Goal: Task Accomplishment & Management: Complete application form

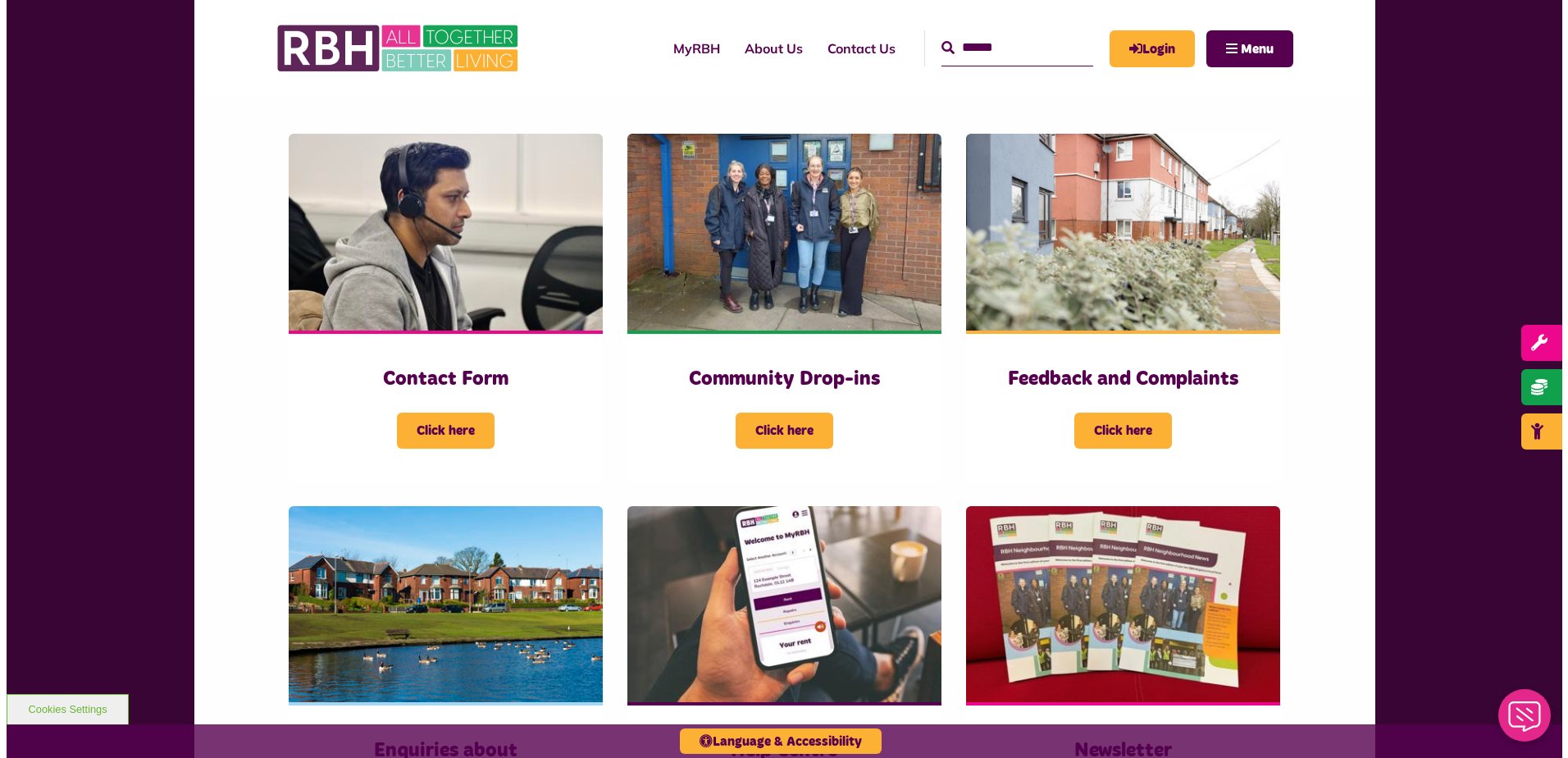
scroll to position [328, 0]
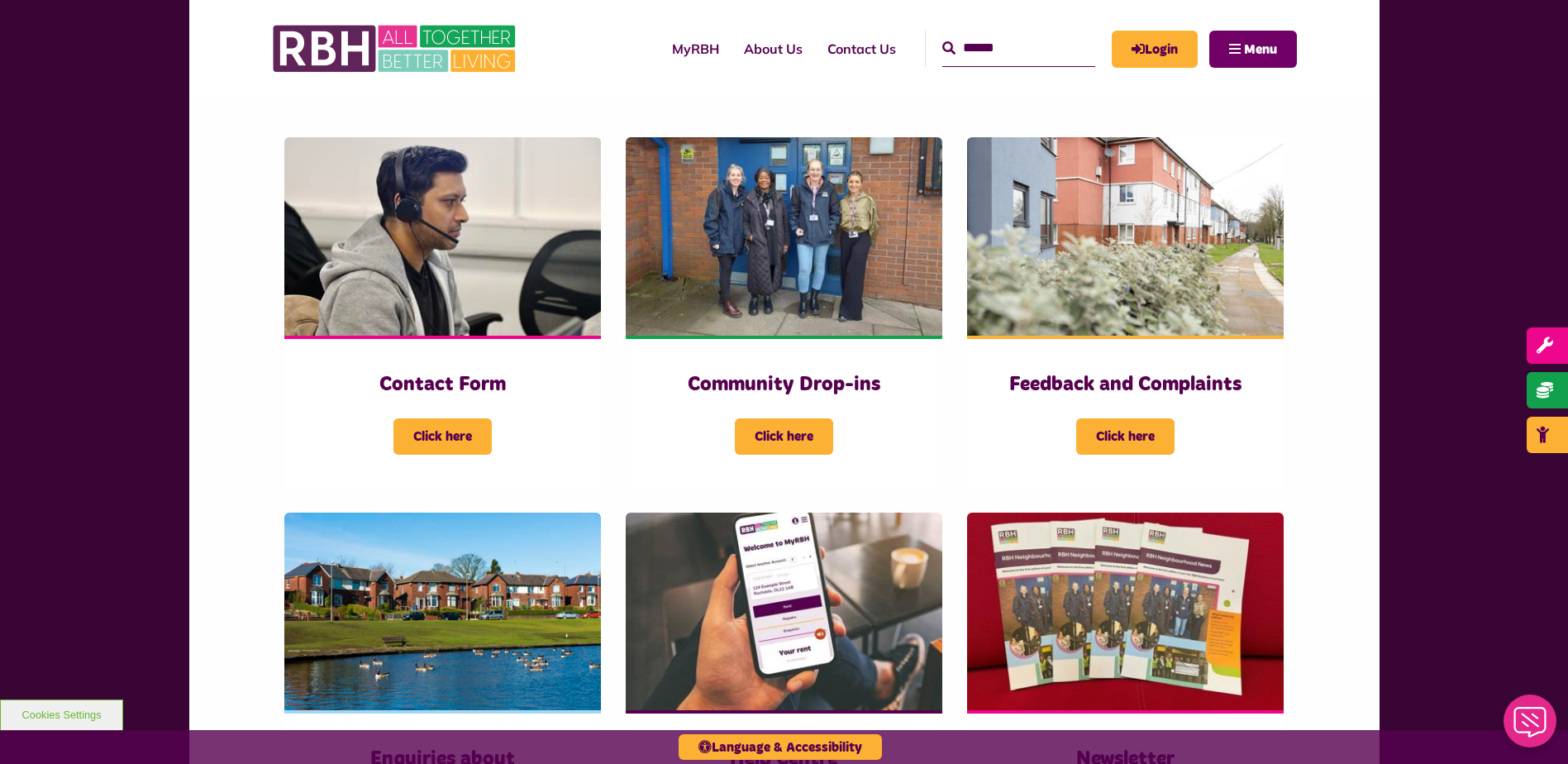
click at [1235, 46] on button "Menu" at bounding box center [1253, 48] width 88 height 37
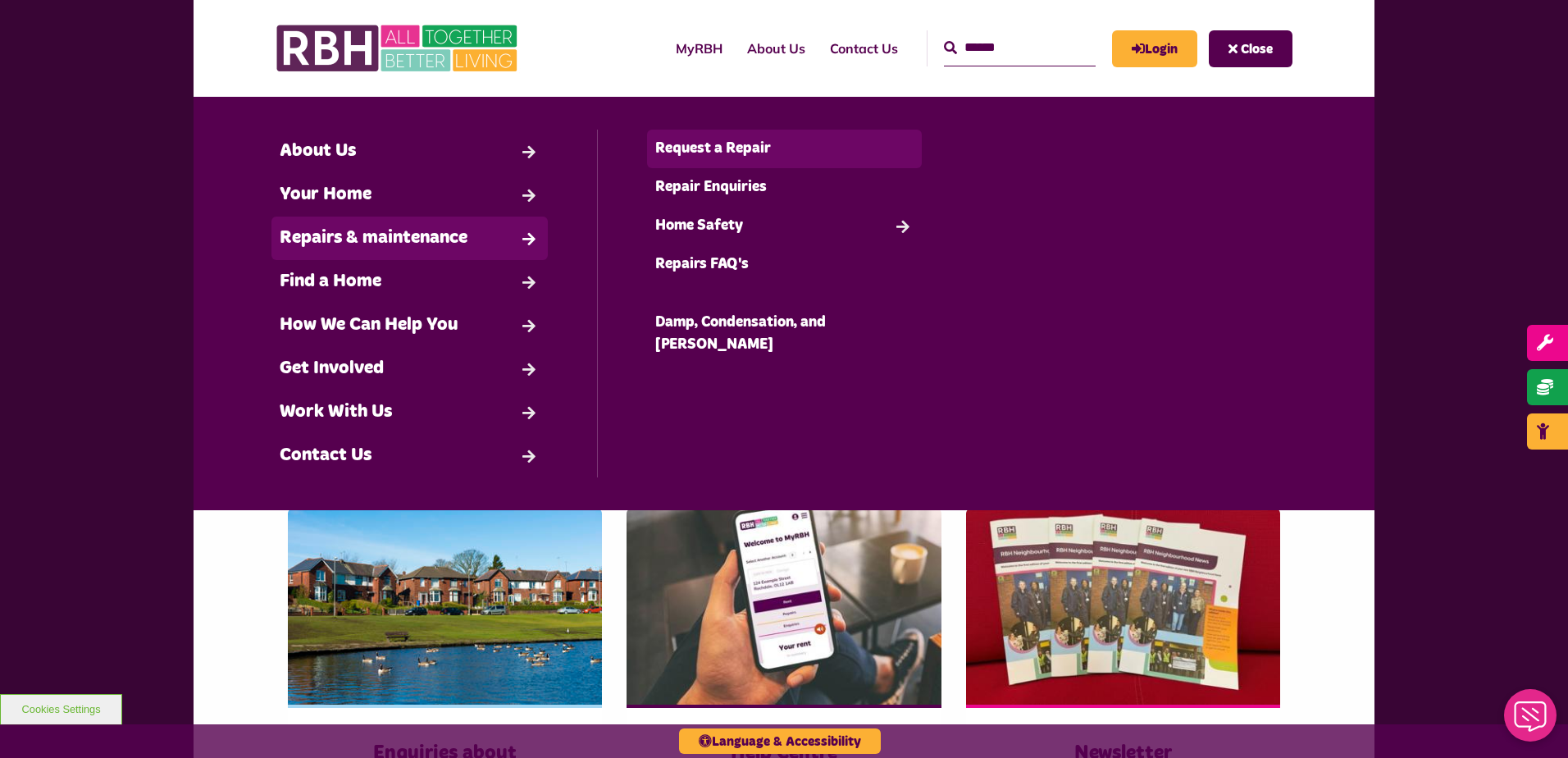
click at [683, 141] on link "Request a Repair" at bounding box center [784, 149] width 276 height 38
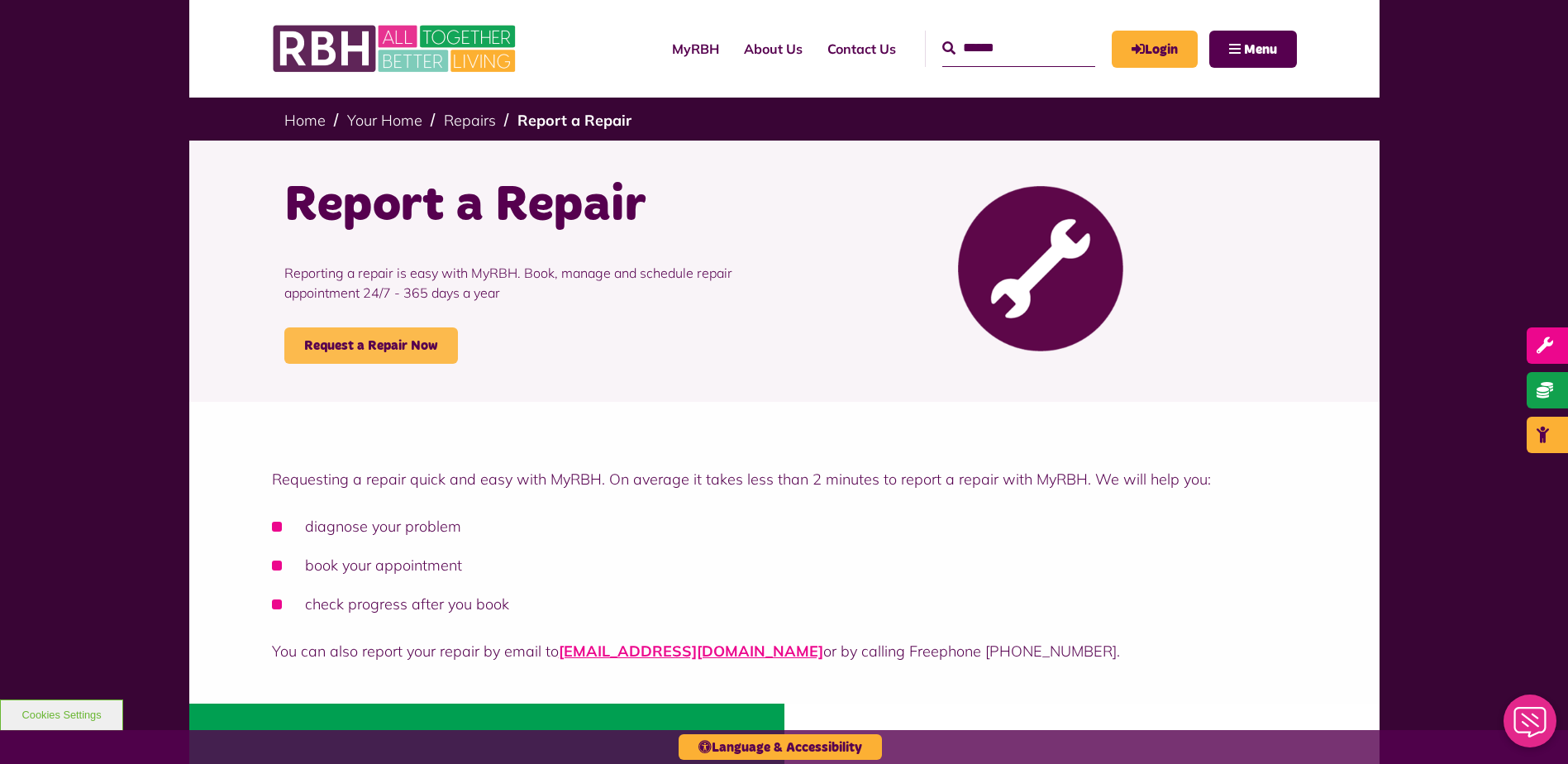
click at [334, 347] on link "Request a Repair Now" at bounding box center [371, 345] width 173 height 37
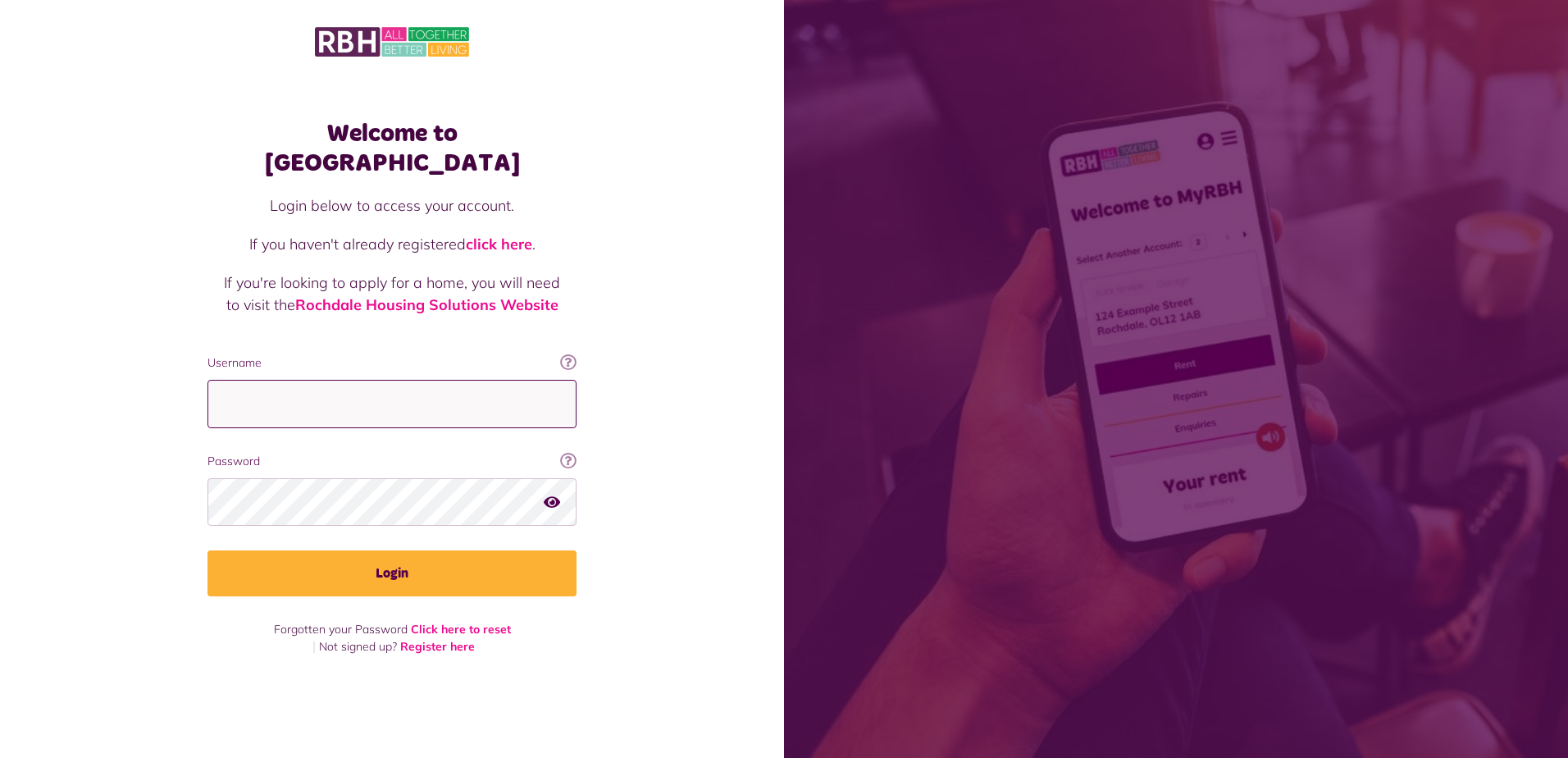
click at [318, 404] on input "Username" at bounding box center [392, 404] width 369 height 49
type input "**********"
click at [459, 638] on link "Register here" at bounding box center [438, 646] width 75 height 15
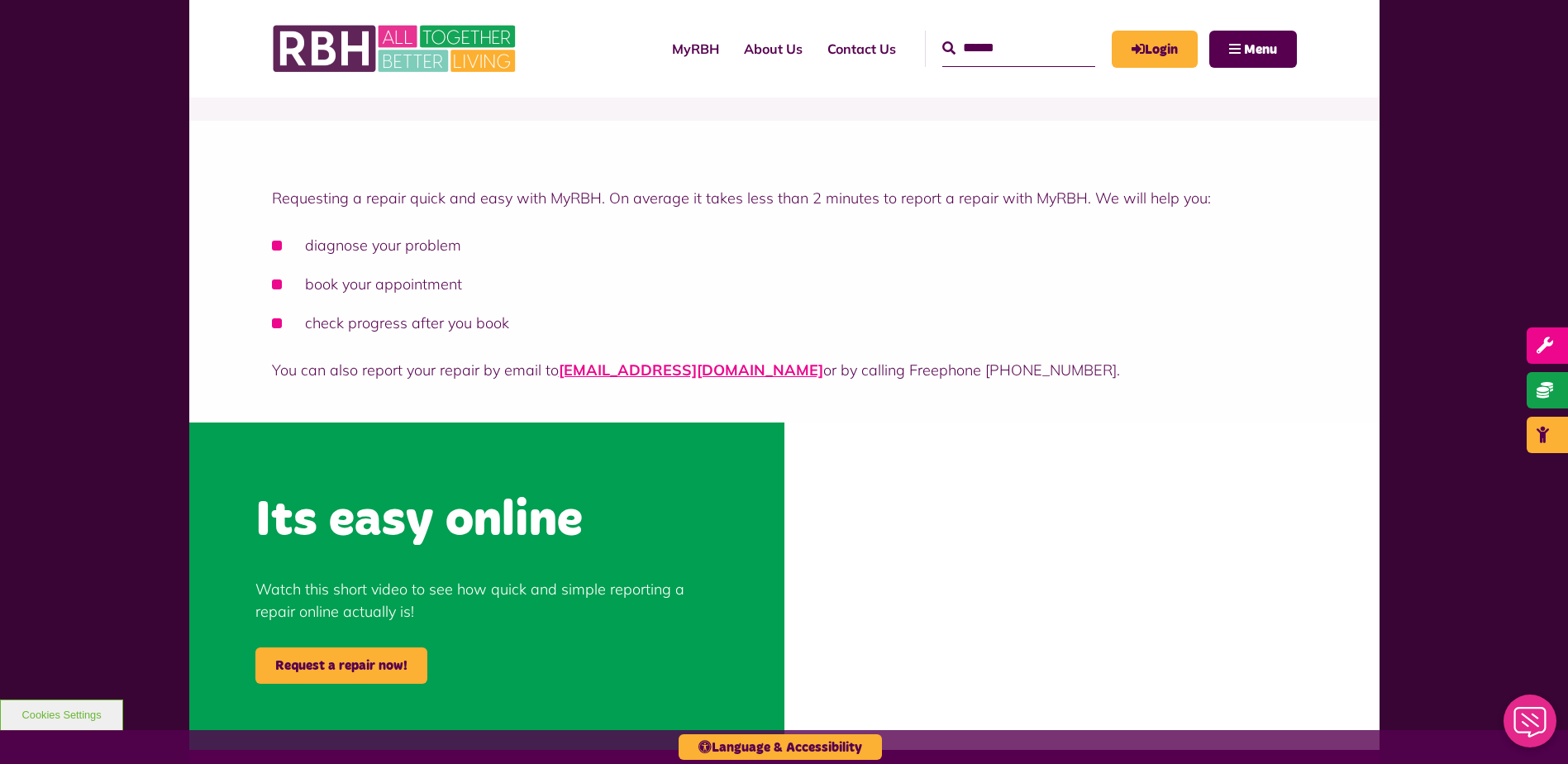
scroll to position [248, 0]
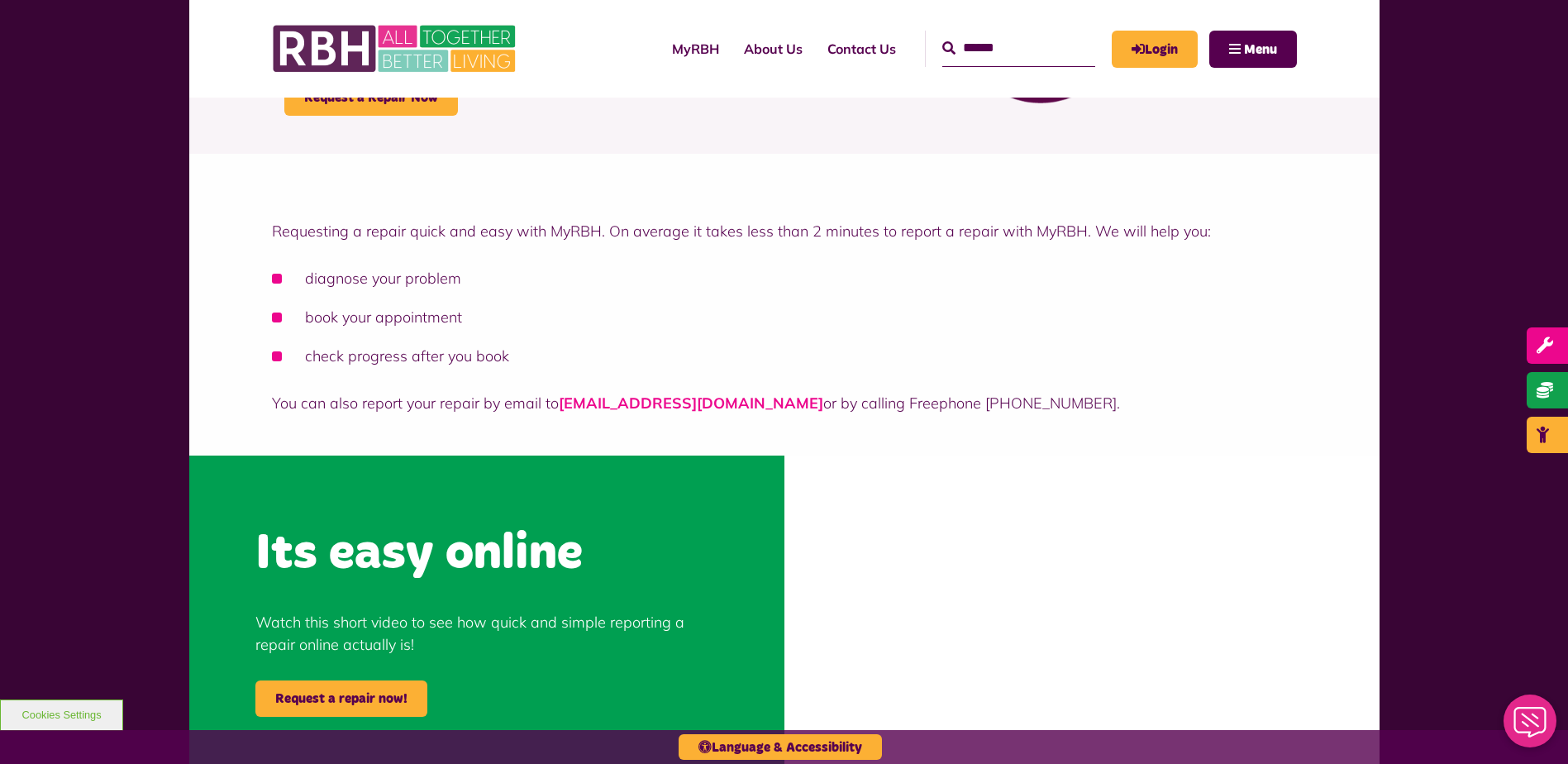
click at [665, 404] on link "rbh.repairs@rbh.org.uk" at bounding box center [691, 403] width 265 height 19
click at [657, 403] on link "rbh.repairs@rbh.org.uk" at bounding box center [691, 403] width 265 height 19
drag, startPoint x: 725, startPoint y: 406, endPoint x: 562, endPoint y: 408, distance: 163.0
click at [562, 408] on p "You can also report your repair by email to rbh.repairs@rbh.org.uk or by callin…" at bounding box center [785, 403] width 1025 height 23
copy p "rbh.repairs@rbh.org.uk"
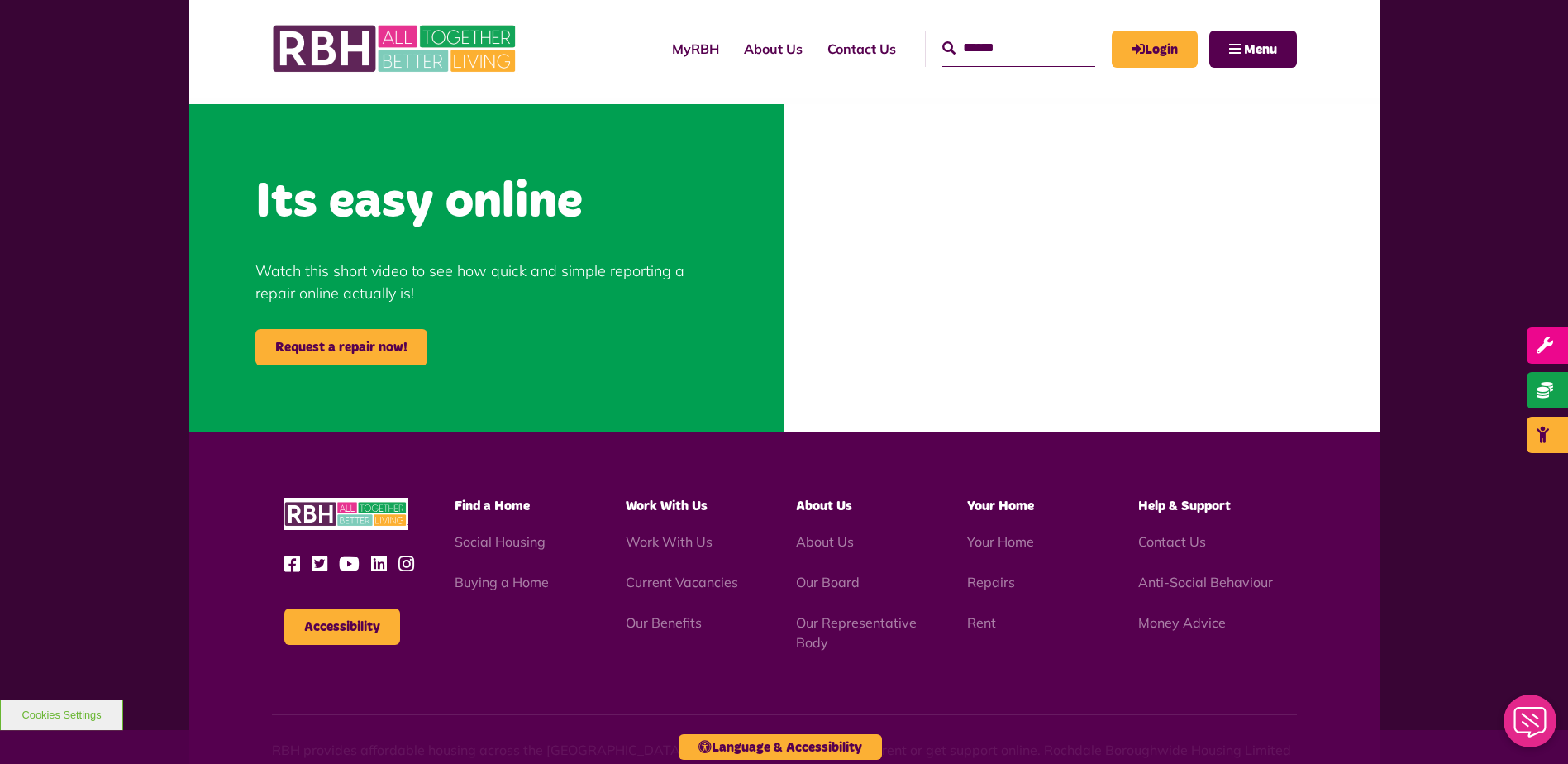
scroll to position [592, 0]
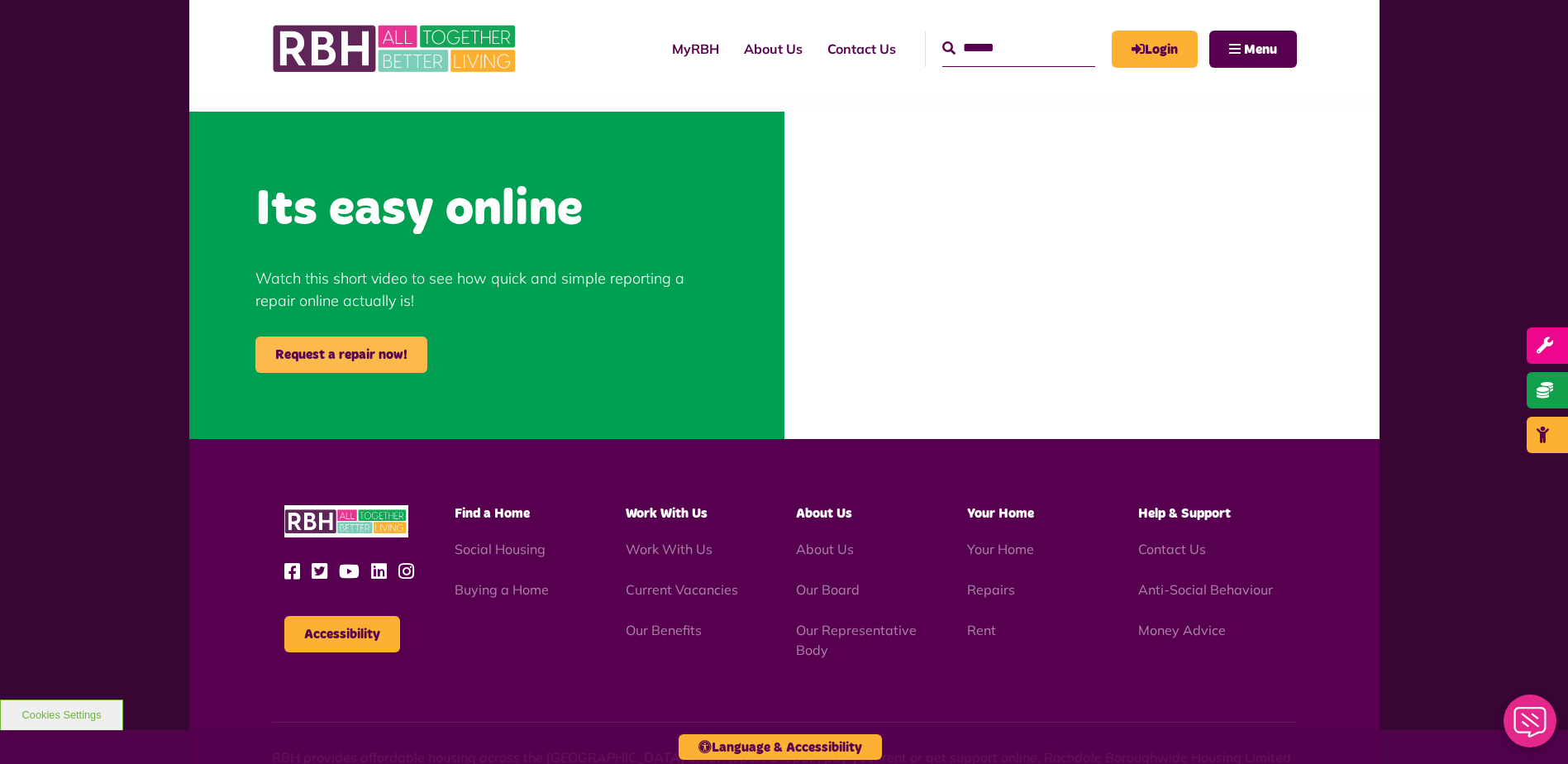
click at [363, 351] on link "Request a repair now!" at bounding box center [341, 354] width 172 height 37
